Goal: Navigation & Orientation: Find specific page/section

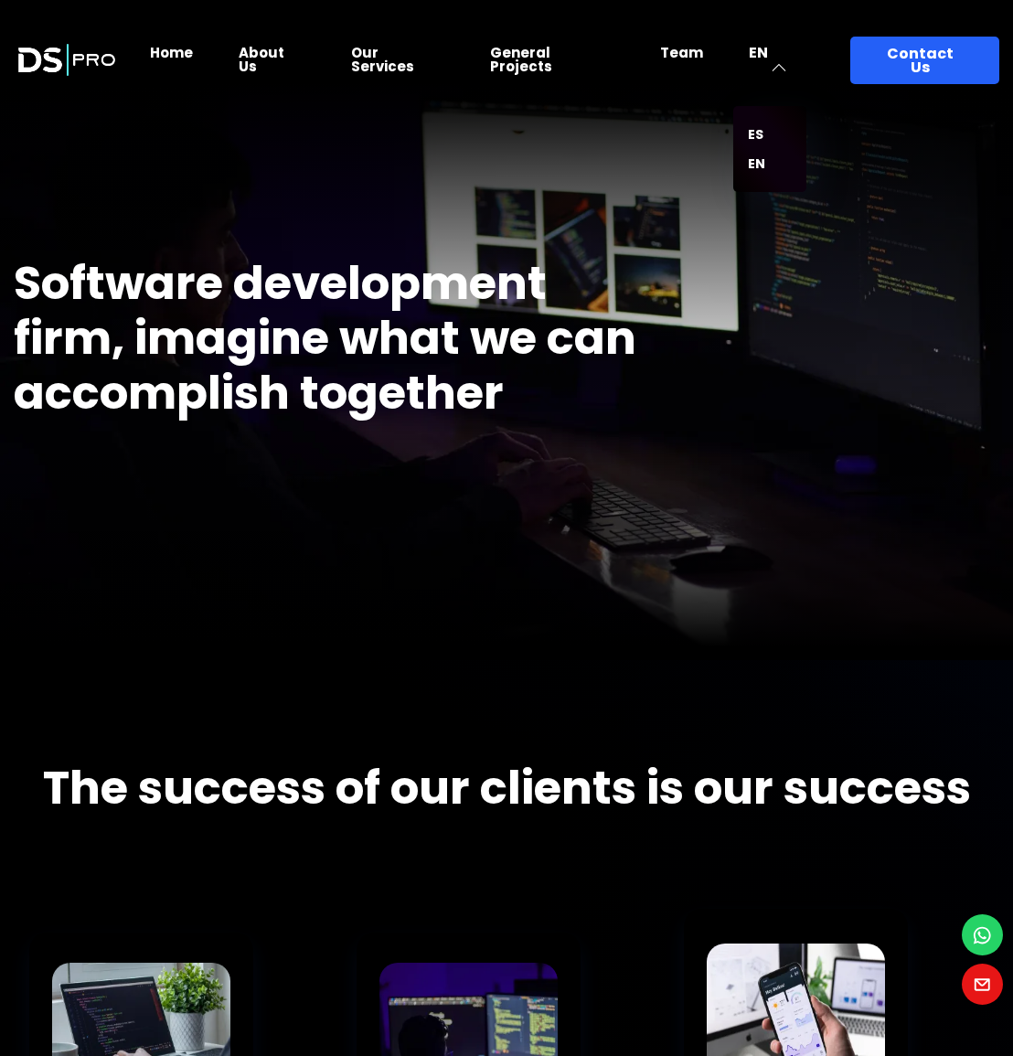
click at [767, 128] on button "ES" at bounding box center [770, 135] width 44 height 14
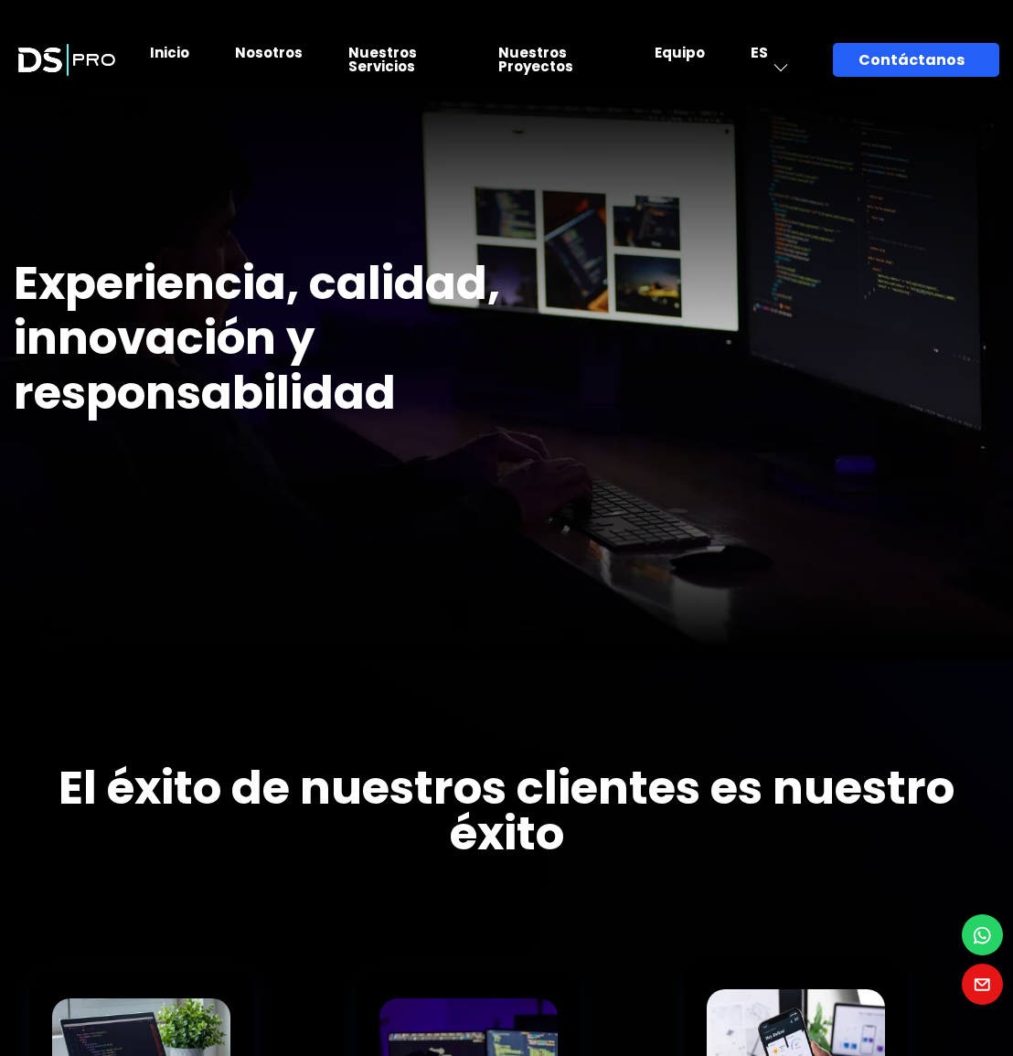
click at [550, 58] on link "Nuestros Proyectos" at bounding box center [535, 59] width 75 height 33
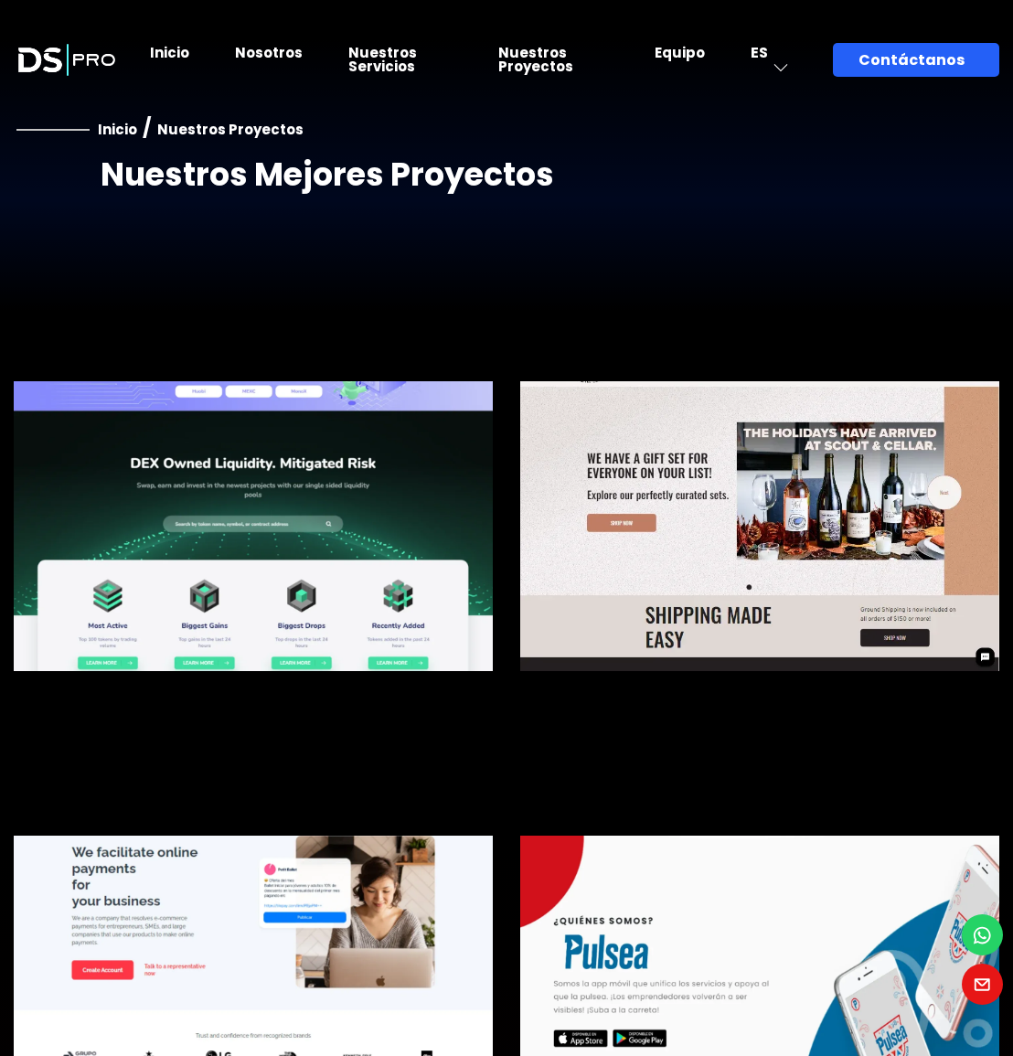
click at [174, 48] on link "Inicio" at bounding box center [169, 52] width 39 height 19
